Goal: Task Accomplishment & Management: Manage account settings

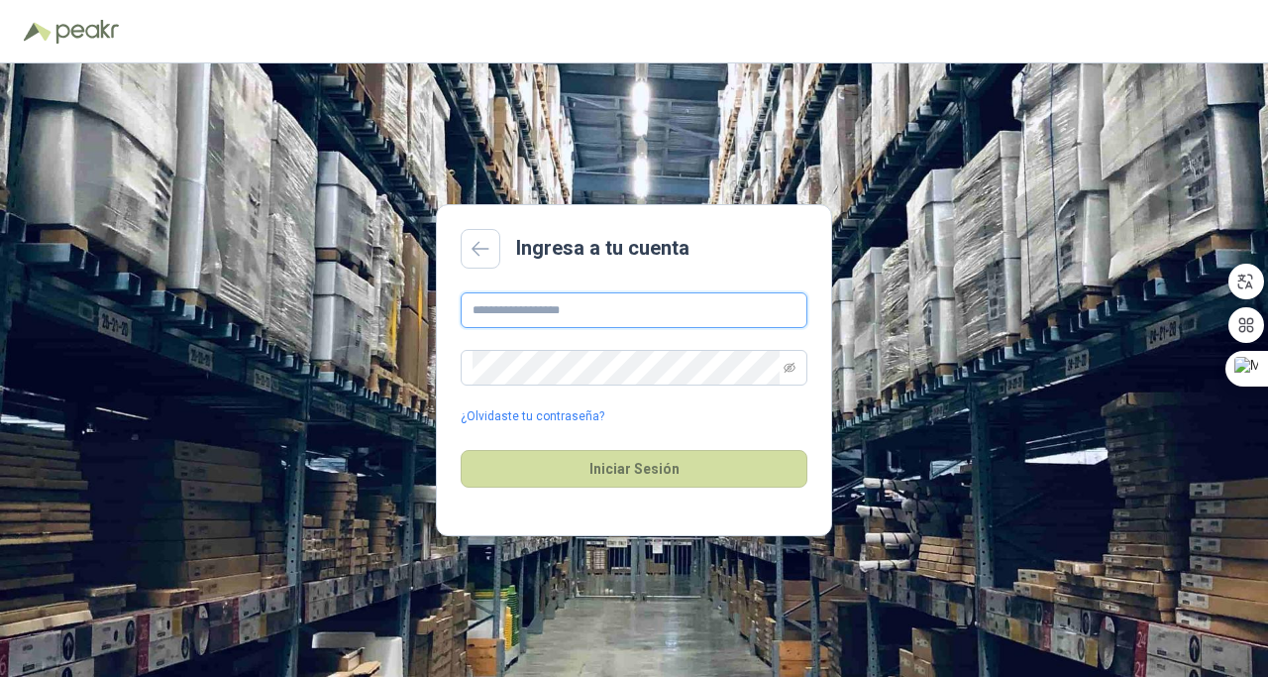
click at [545, 299] on input "text" at bounding box center [634, 310] width 347 height 36
type input "**********"
click at [792, 369] on icon "eye-invisible" at bounding box center [790, 368] width 12 height 12
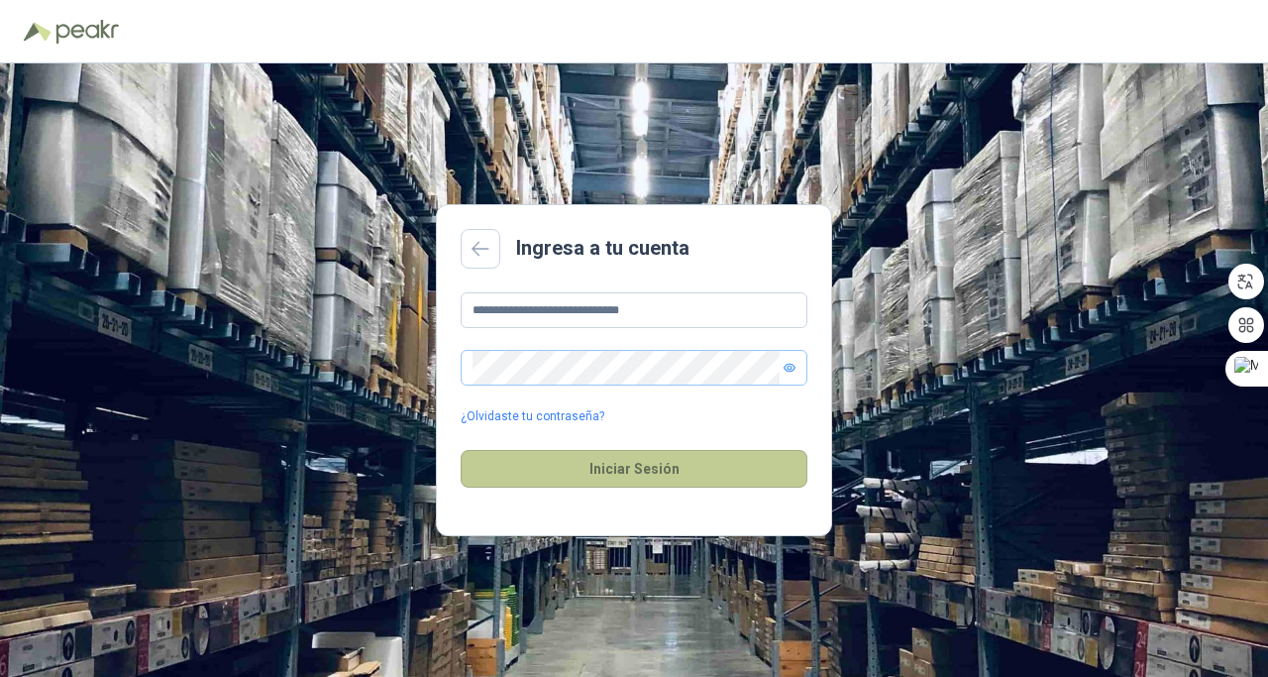
click at [597, 473] on button "Iniciar Sesión" at bounding box center [634, 469] width 347 height 38
click at [688, 471] on button "Iniciar Sesión" at bounding box center [634, 469] width 347 height 38
click at [685, 472] on button "Iniciar Sesión" at bounding box center [634, 469] width 347 height 38
click at [770, 450] on button "Iniciar Sesión" at bounding box center [634, 469] width 347 height 38
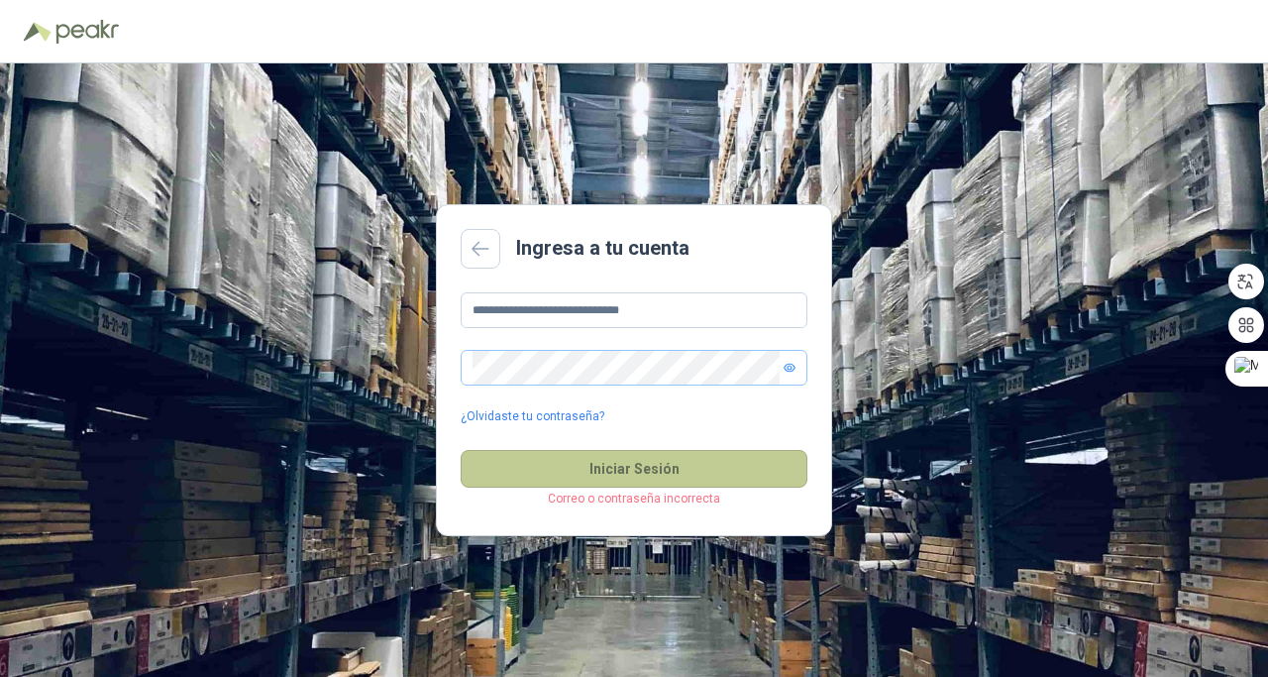
click at [624, 472] on button "Iniciar Sesión" at bounding box center [634, 469] width 347 height 38
click at [583, 470] on button "Iniciar Sesión" at bounding box center [634, 469] width 347 height 38
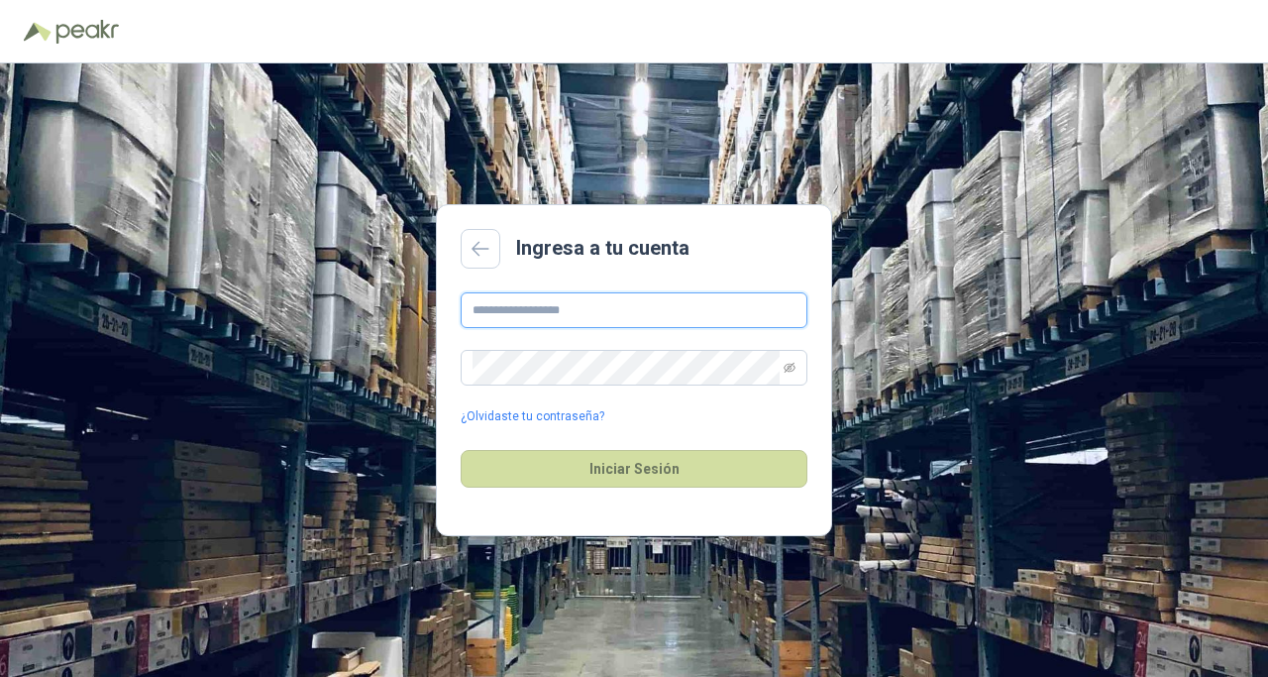
click at [512, 311] on input "text" at bounding box center [634, 310] width 347 height 36
type input "**********"
click at [534, 417] on link "¿Olvidaste tu contraseña?" at bounding box center [533, 416] width 144 height 19
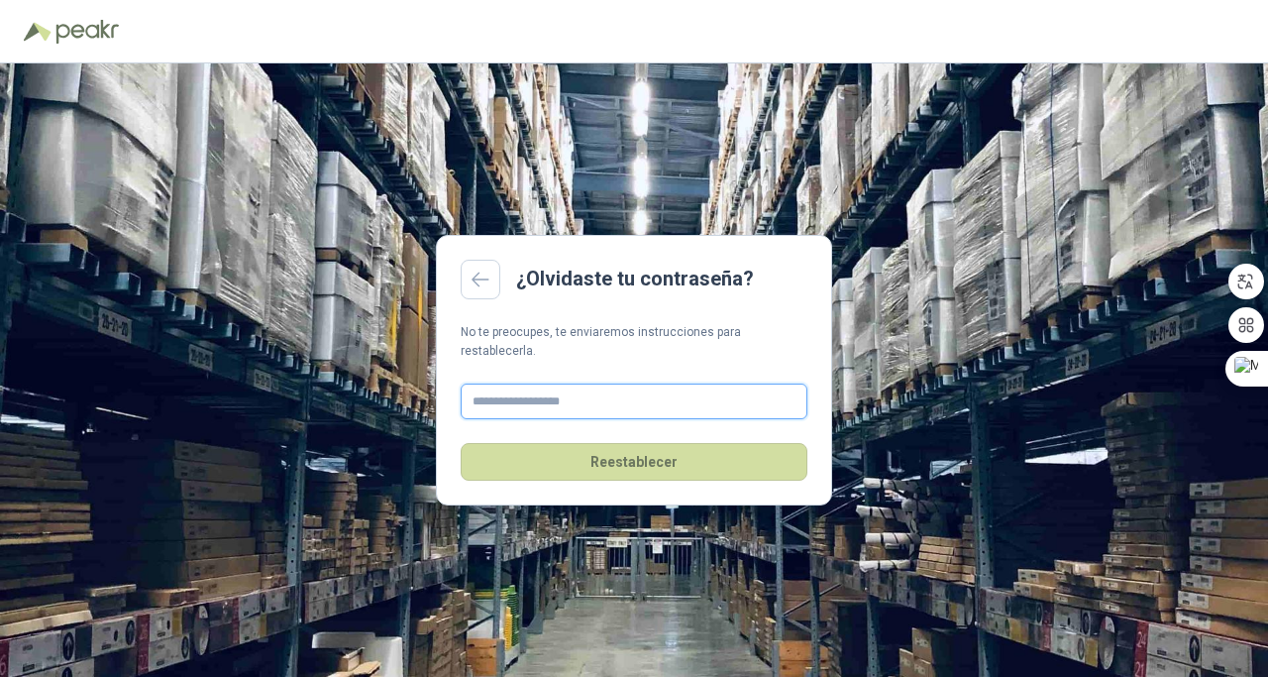
click at [538, 390] on input "text" at bounding box center [634, 402] width 347 height 36
type input "**********"
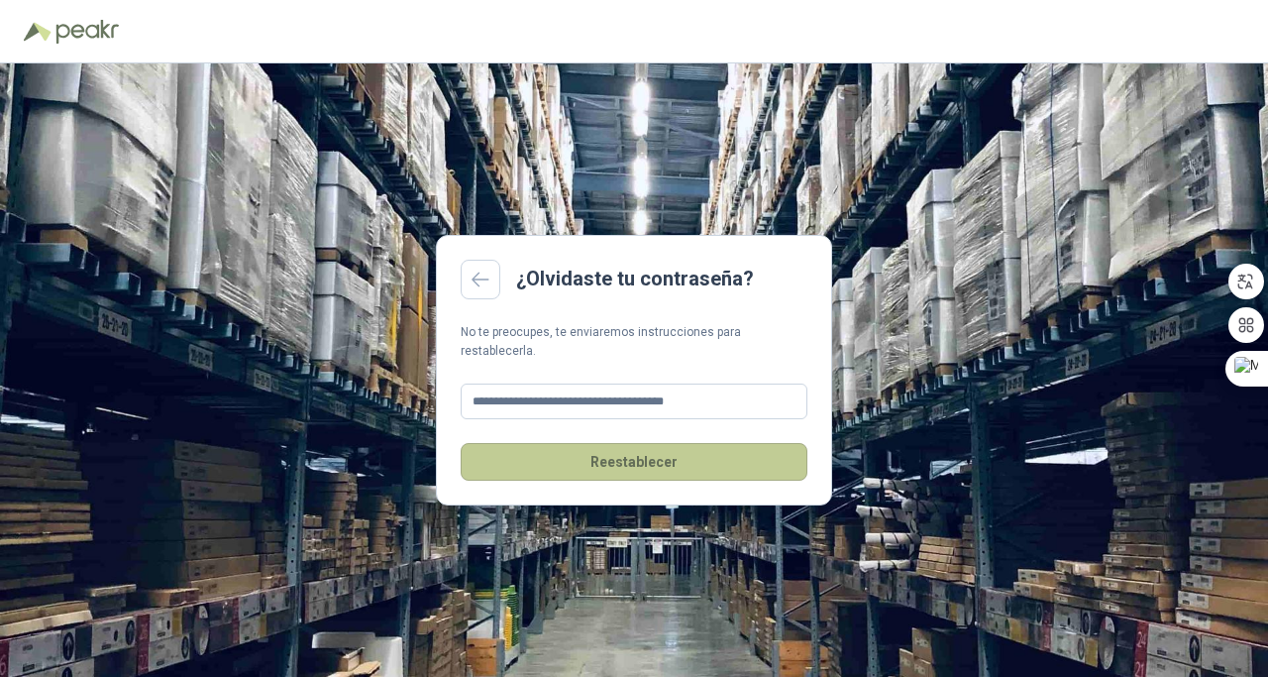
click at [643, 468] on button "Reestablecer" at bounding box center [634, 462] width 347 height 38
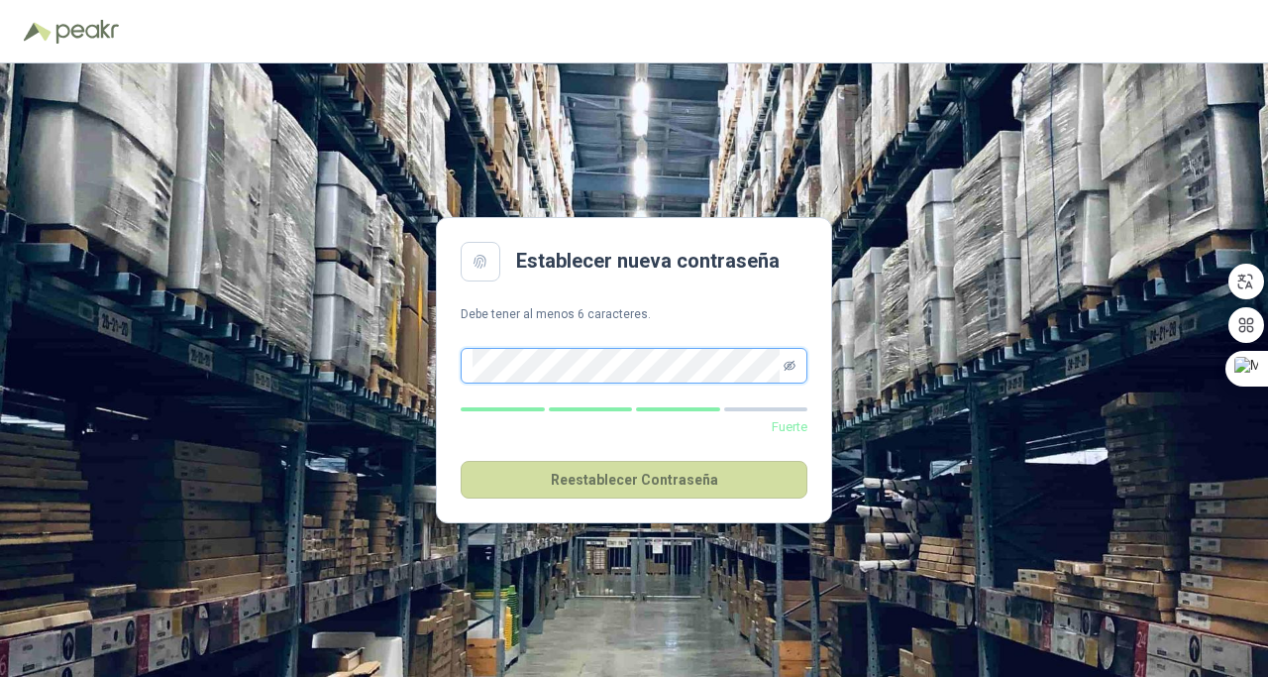
click at [795, 363] on icon "eye-invisible" at bounding box center [790, 366] width 12 height 12
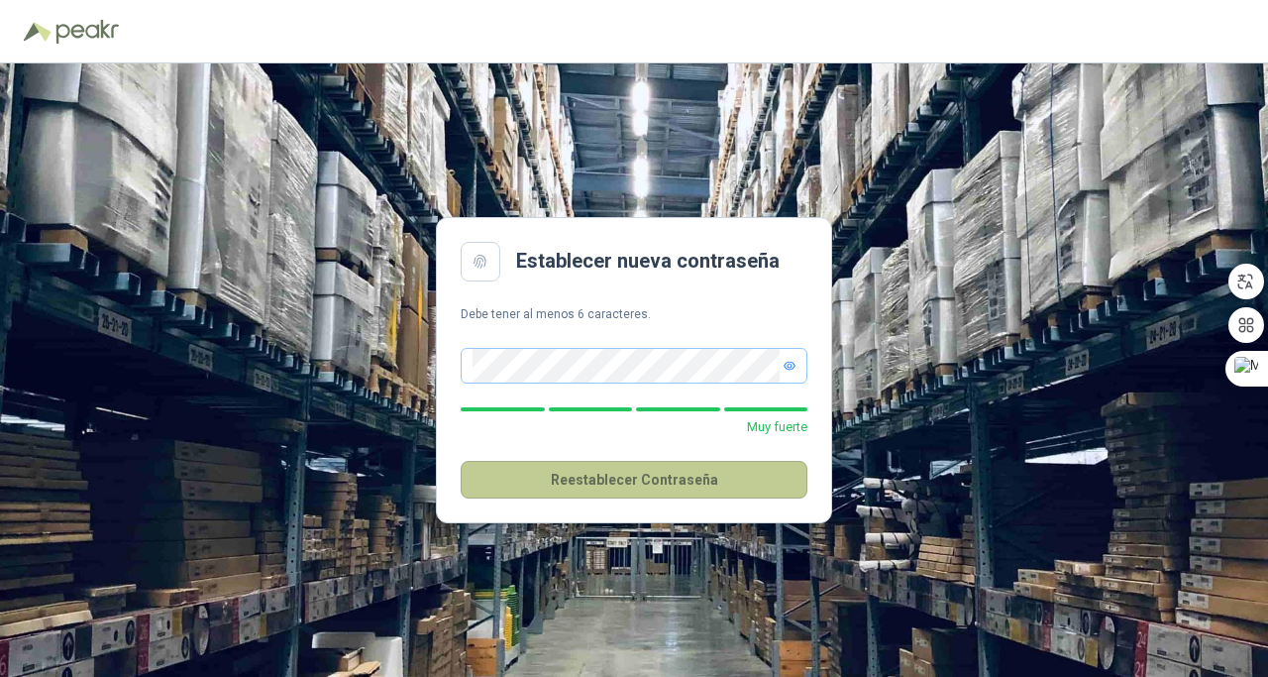
click at [612, 481] on button "Reestablecer Contraseña" at bounding box center [634, 480] width 347 height 38
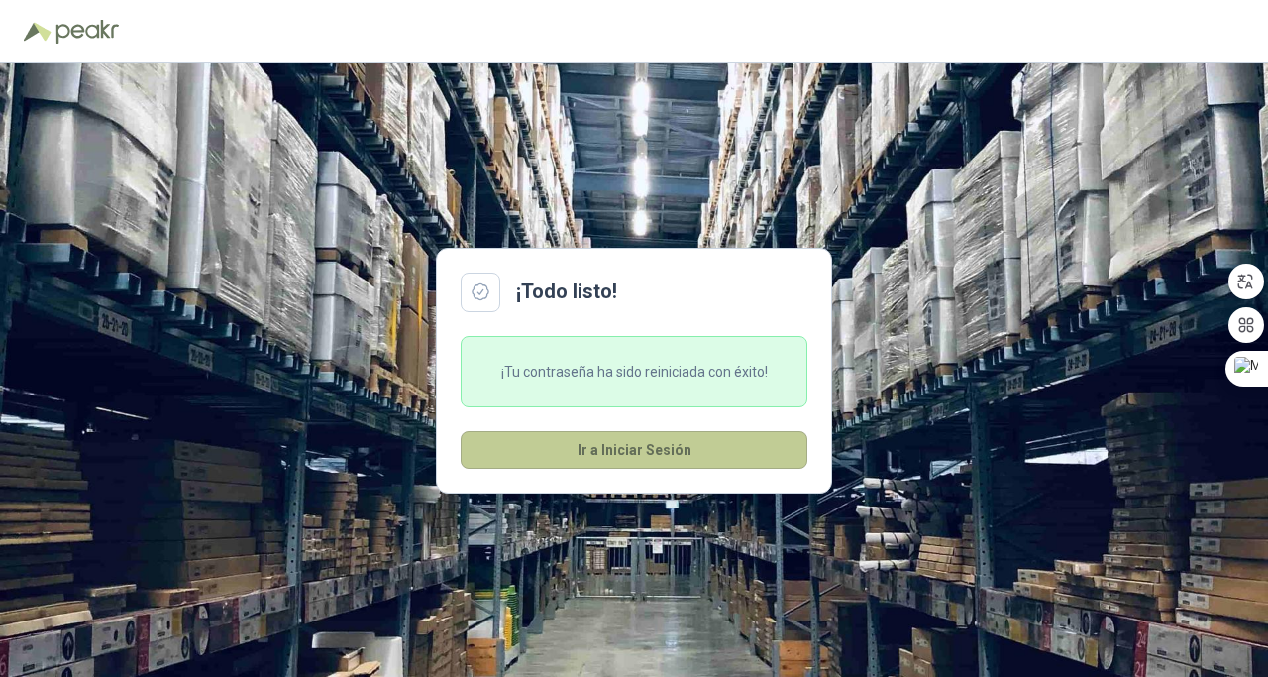
click at [644, 459] on button "Ir a Iniciar Sesión" at bounding box center [634, 450] width 347 height 38
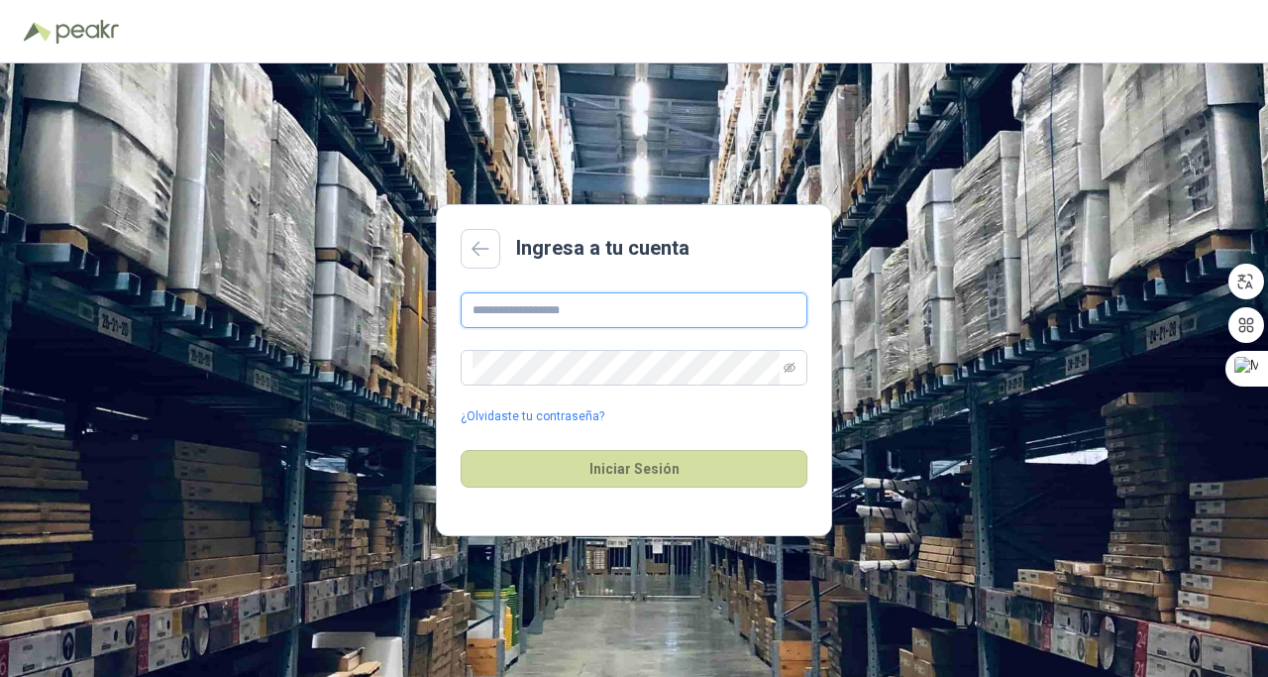
click at [527, 314] on input "text" at bounding box center [634, 310] width 347 height 36
type input "**********"
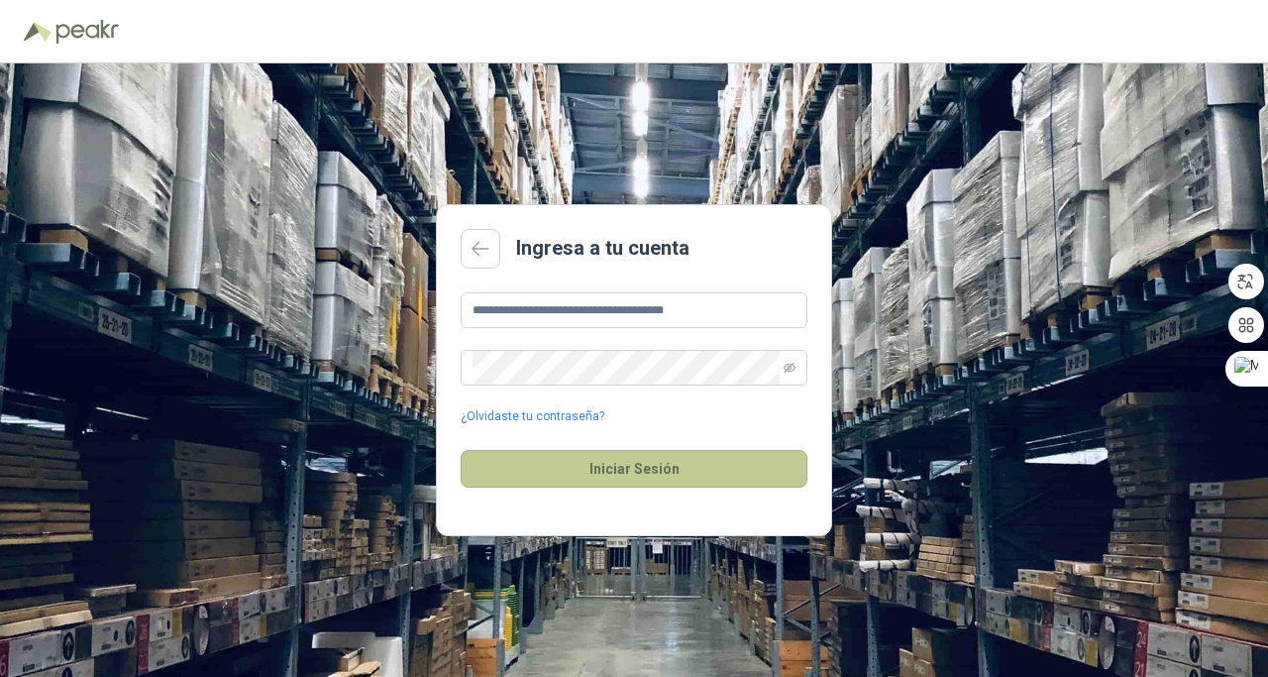
click at [613, 465] on button "Iniciar Sesión" at bounding box center [634, 469] width 347 height 38
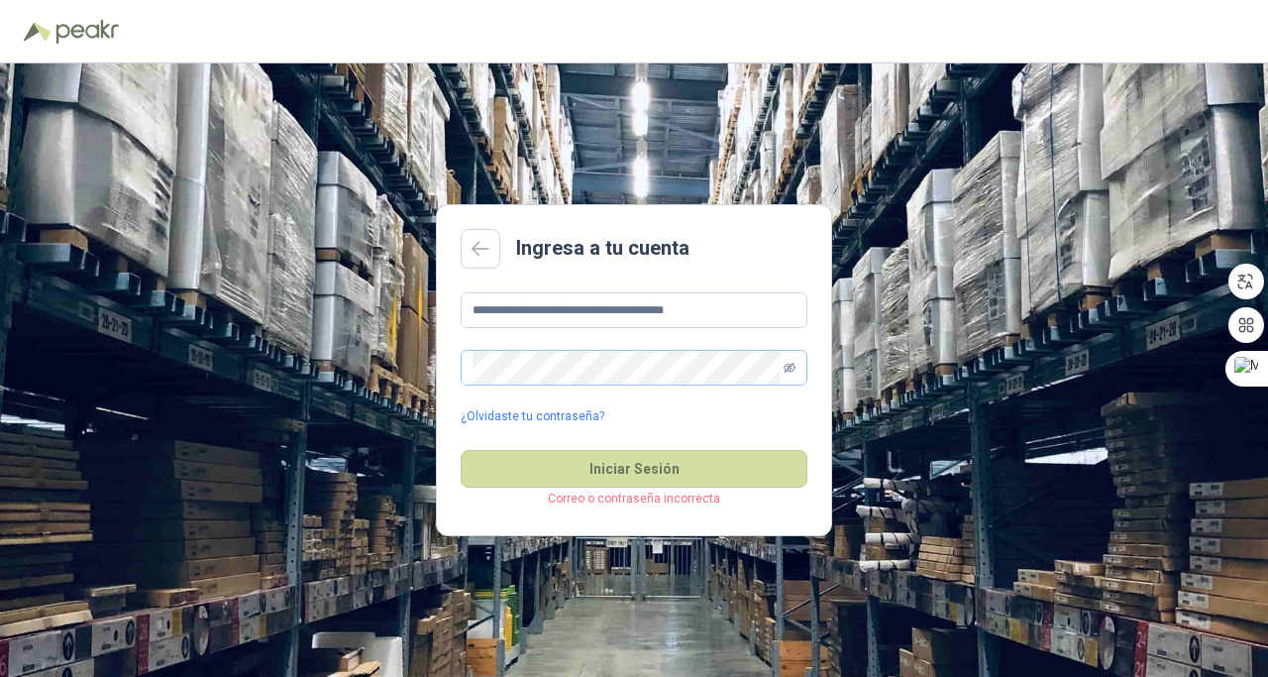
click at [785, 366] on icon "eye-invisible" at bounding box center [790, 368] width 12 height 10
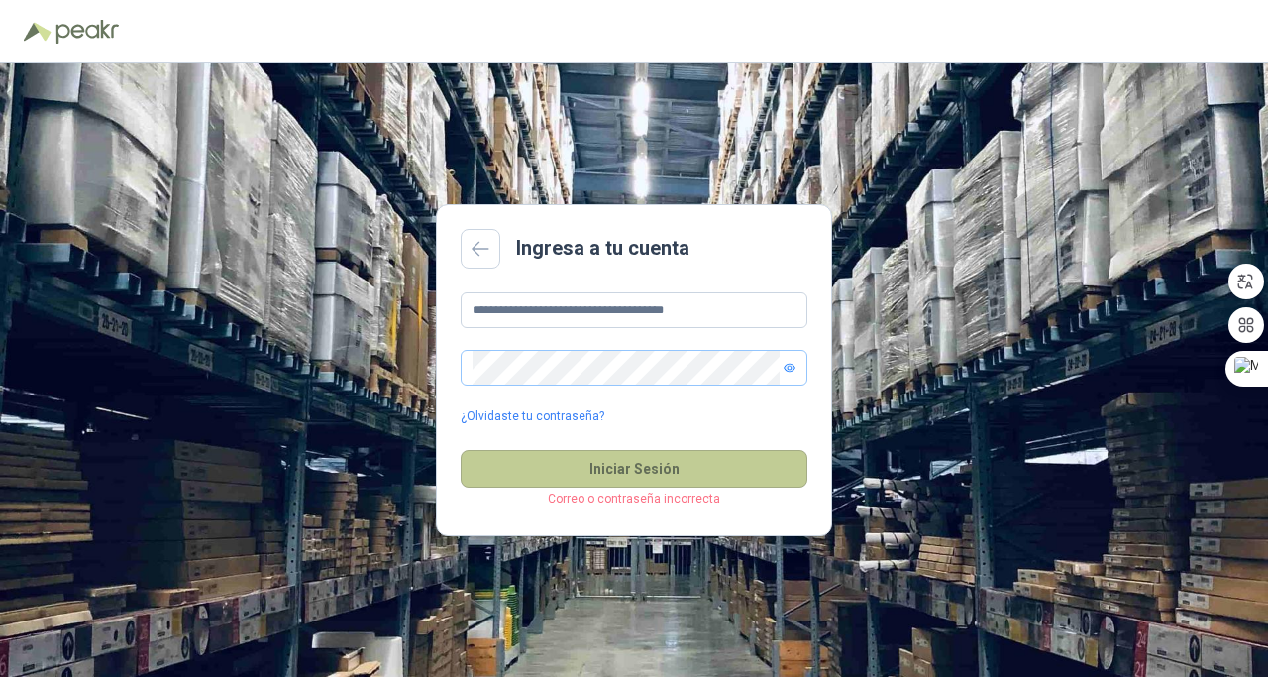
click at [673, 458] on button "Iniciar Sesión" at bounding box center [634, 469] width 347 height 38
click at [634, 476] on button "Iniciar Sesión" at bounding box center [634, 469] width 347 height 38
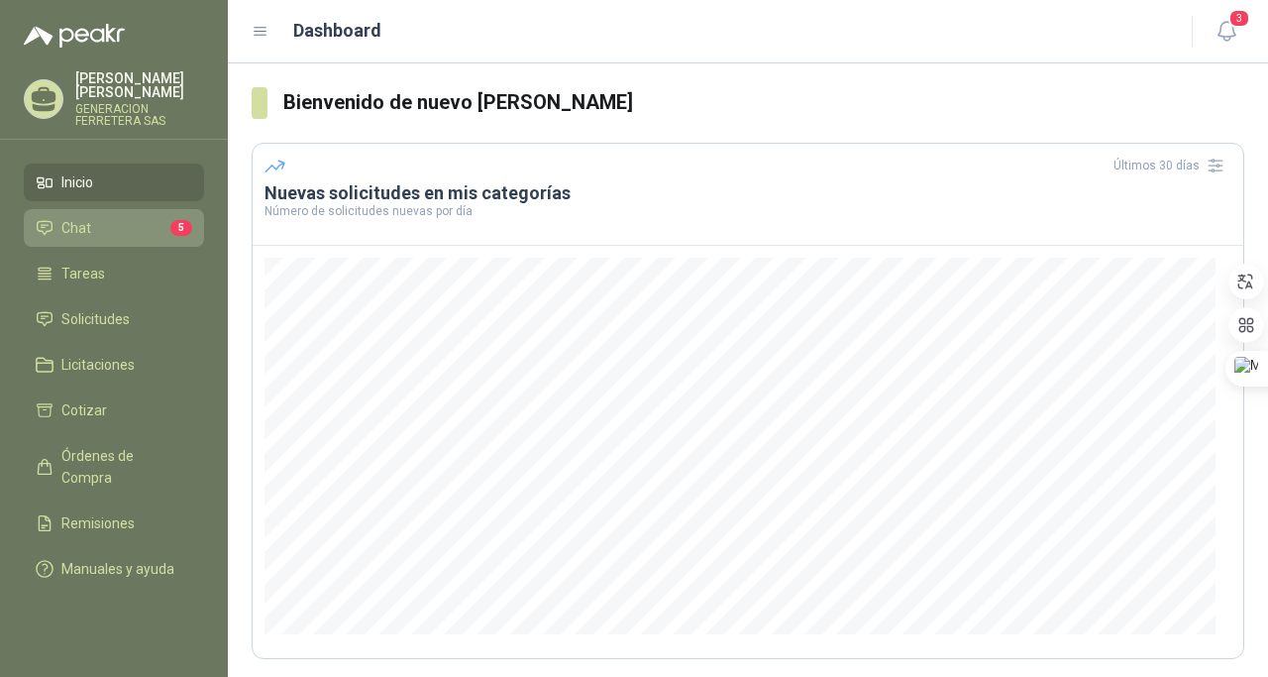
click at [82, 217] on span "Chat" at bounding box center [76, 228] width 30 height 22
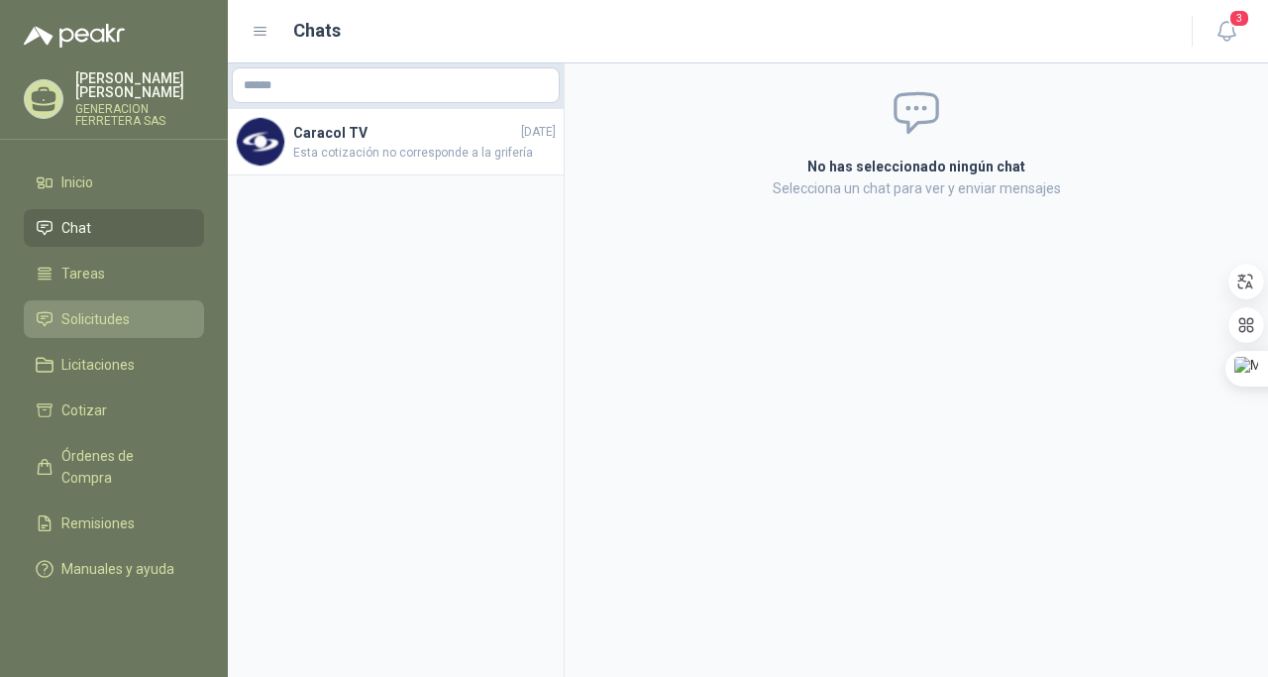
click at [101, 326] on span "Solicitudes" at bounding box center [95, 319] width 68 height 22
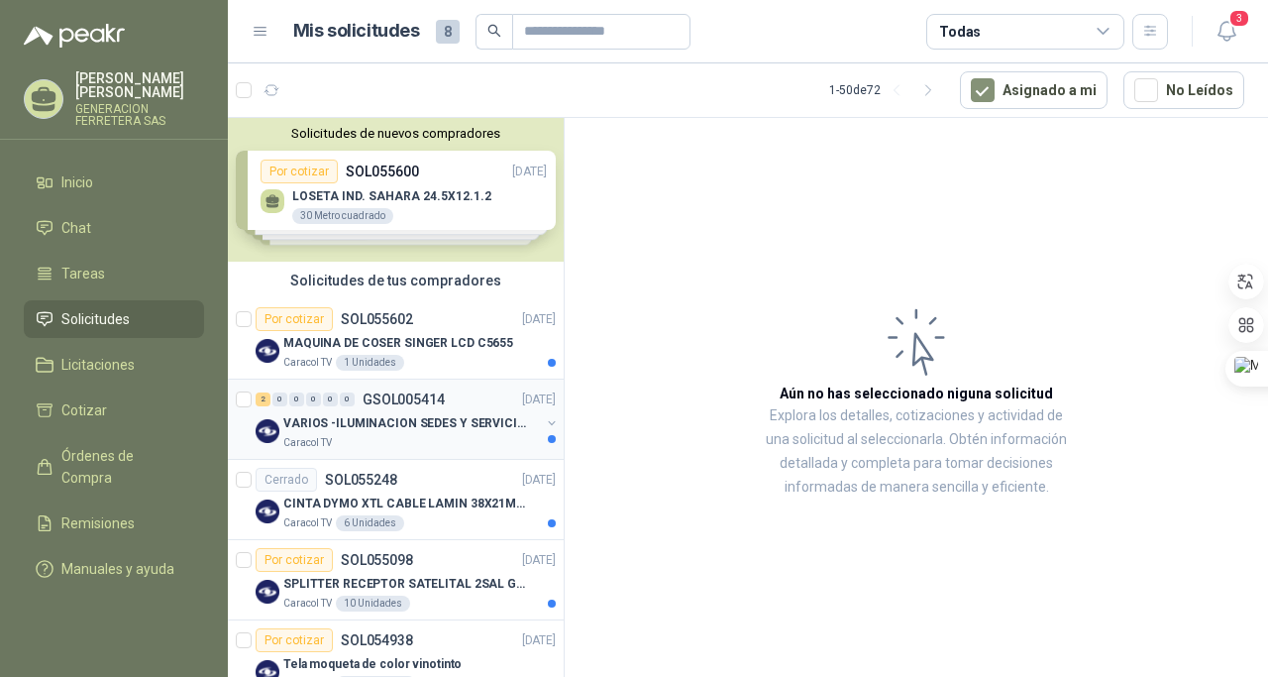
click at [397, 427] on p "VARIOS -ILUMINACION SEDES Y SERVICIOS" at bounding box center [406, 423] width 247 height 19
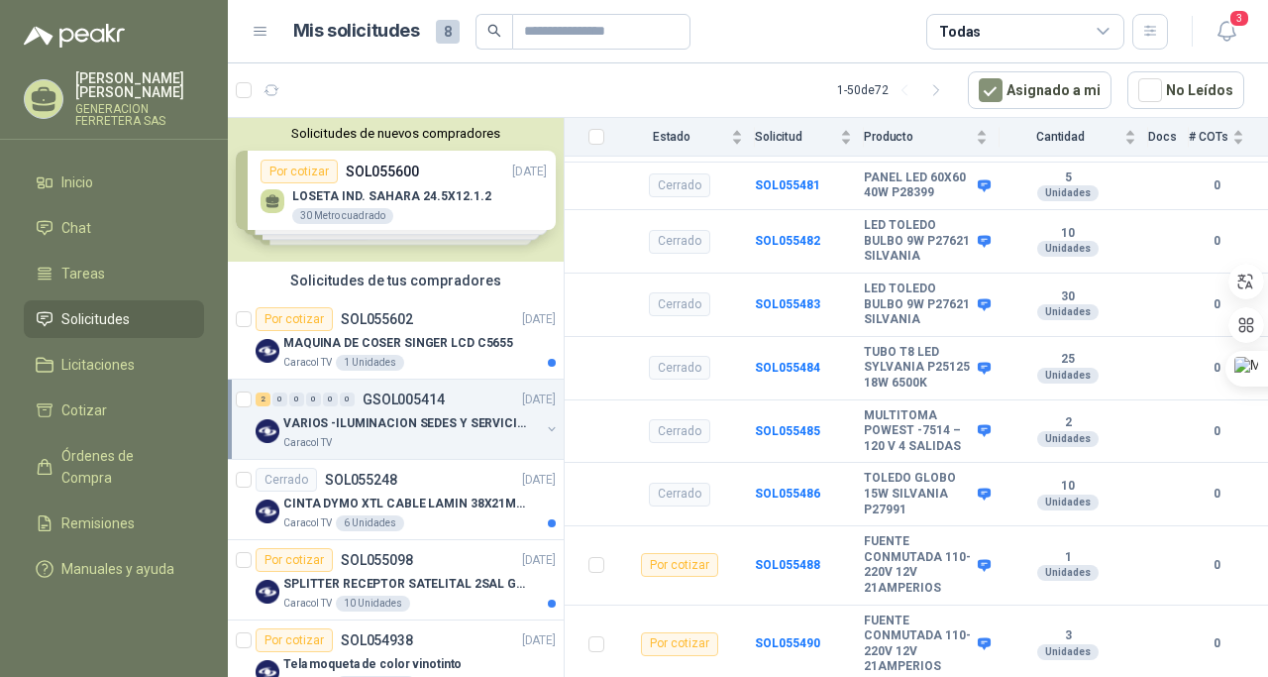
scroll to position [487, 0]
click at [408, 509] on p "CINTA DYMO XTL CABLE LAMIN 38X21MMBLANCO" at bounding box center [406, 504] width 247 height 19
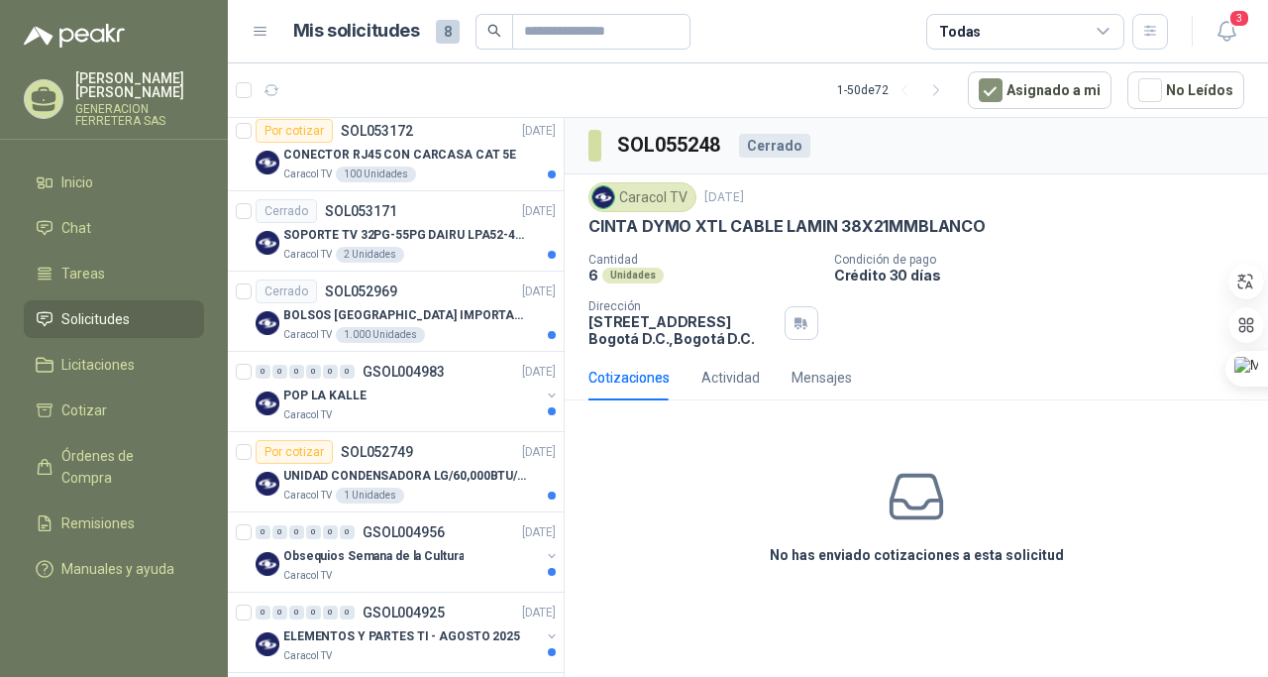
scroll to position [940, 0]
